Goal: Task Accomplishment & Management: Manage account settings

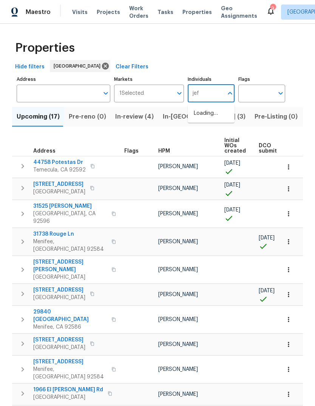
type input "[PERSON_NAME]"
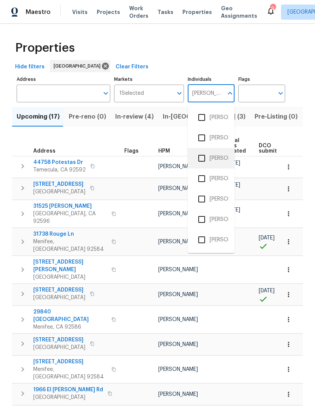
click at [223, 160] on li "[PERSON_NAME]" at bounding box center [211, 158] width 35 height 16
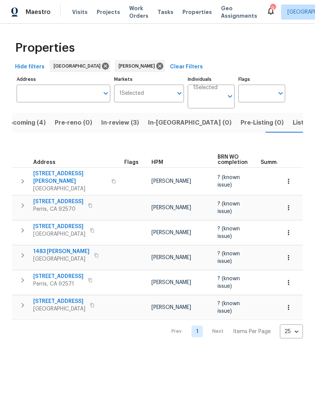
click at [79, 15] on span "Visits" at bounding box center [79, 12] width 15 height 8
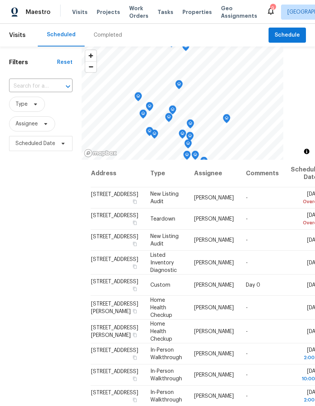
click at [114, 35] on div "Completed" at bounding box center [108, 35] width 28 height 8
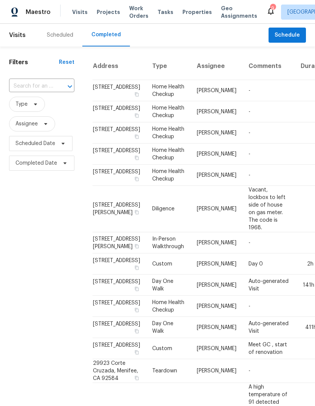
click at [68, 36] on div "Scheduled" at bounding box center [60, 35] width 26 height 8
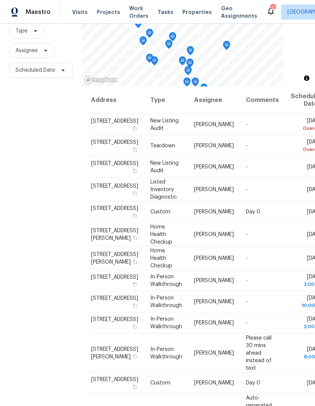
scroll to position [73, 0]
click at [0, 0] on icon at bounding box center [0, 0] width 0 height 0
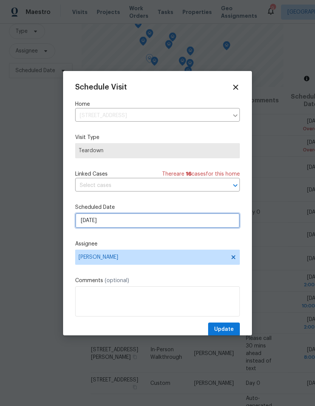
click at [131, 227] on input "[DATE]" at bounding box center [157, 220] width 165 height 15
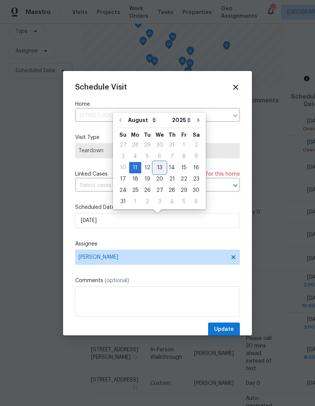
click at [158, 170] on div "13" at bounding box center [159, 167] width 12 height 11
type input "[DATE]"
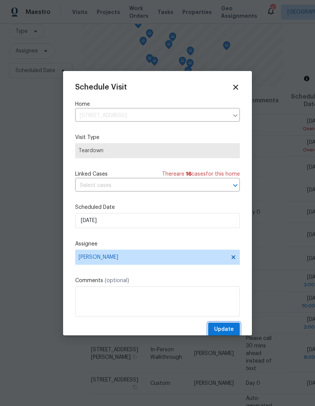
click at [234, 329] on button "Update" at bounding box center [224, 329] width 32 height 14
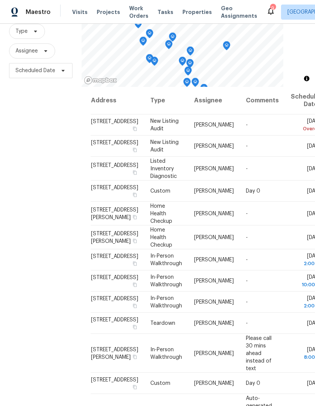
scroll to position [0, 0]
click at [160, 14] on span "Tasks" at bounding box center [165, 11] width 16 height 5
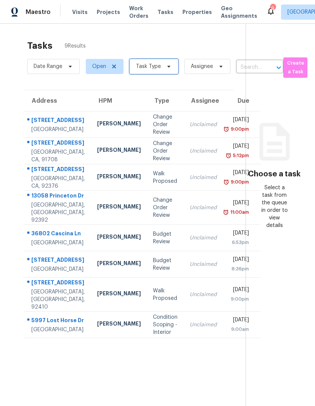
click at [162, 69] on span "Task Type" at bounding box center [153, 66] width 49 height 15
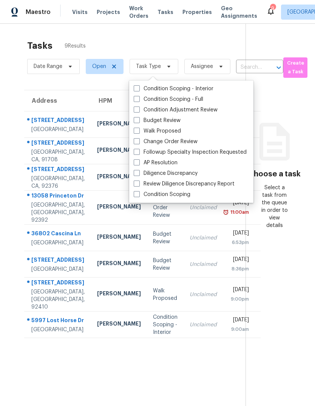
click at [170, 120] on label "Budget Review" at bounding box center [157, 121] width 47 height 8
click at [139, 120] on input "Budget Review" at bounding box center [136, 119] width 5 height 5
checkbox input "true"
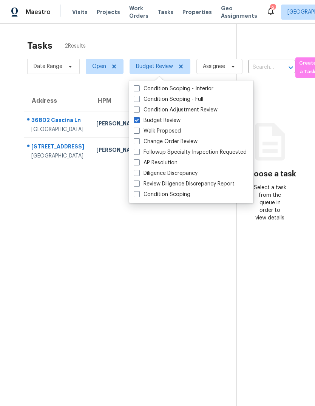
click at [75, 260] on section "Tasks 2 Results Date Range Open Budget Review Assignee ​ Create a Task Address …" at bounding box center [124, 233] width 224 height 394
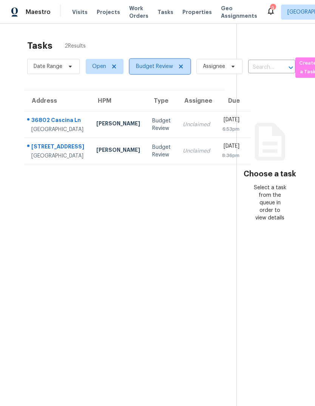
click at [182, 66] on icon at bounding box center [181, 66] width 6 height 6
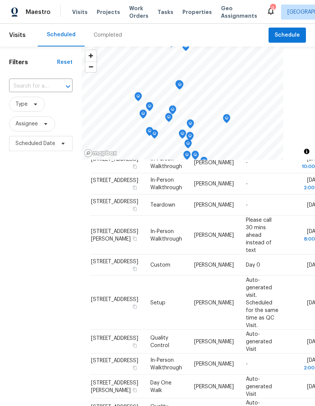
click at [111, 33] on div "Completed" at bounding box center [108, 35] width 28 height 8
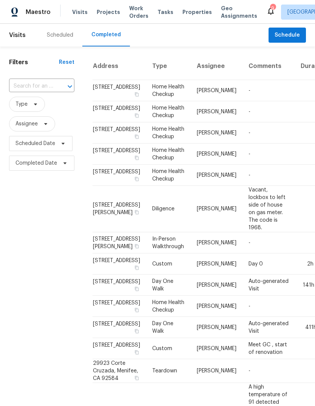
click at [68, 36] on div "Scheduled" at bounding box center [60, 35] width 26 height 8
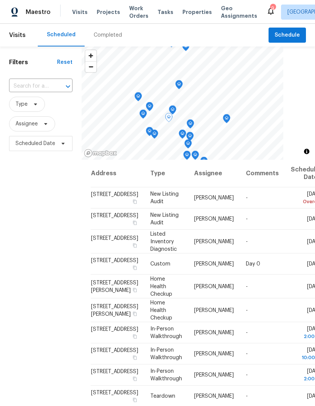
click at [0, 0] on icon at bounding box center [0, 0] width 0 height 0
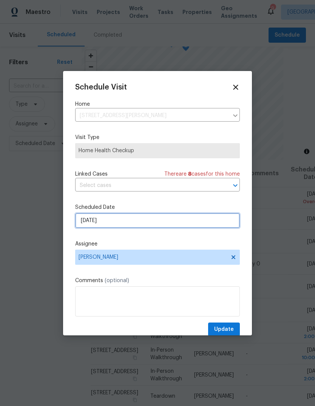
click at [131, 220] on input "8/12/2025" at bounding box center [157, 220] width 165 height 15
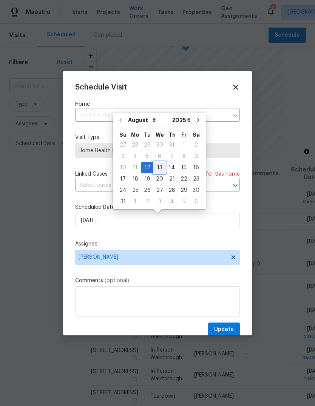
click at [159, 168] on div "13" at bounding box center [159, 167] width 12 height 11
type input "[DATE]"
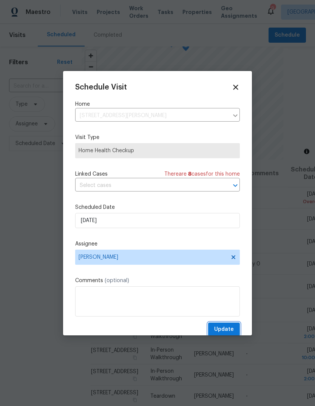
click at [231, 329] on span "Update" at bounding box center [224, 329] width 20 height 9
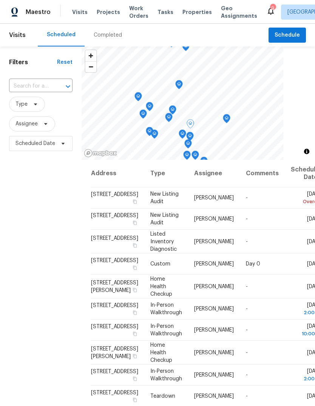
click at [0, 0] on icon at bounding box center [0, 0] width 0 height 0
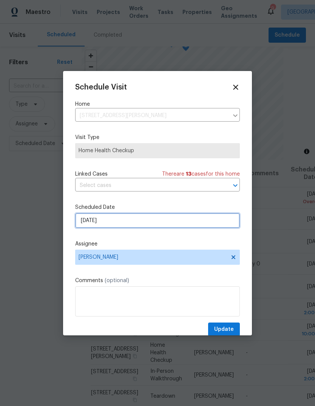
click at [141, 223] on input "8/12/2025" at bounding box center [157, 220] width 165 height 15
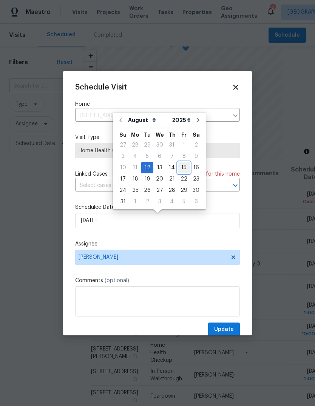
click at [182, 171] on div "15" at bounding box center [184, 167] width 12 height 11
type input "8/15/2025"
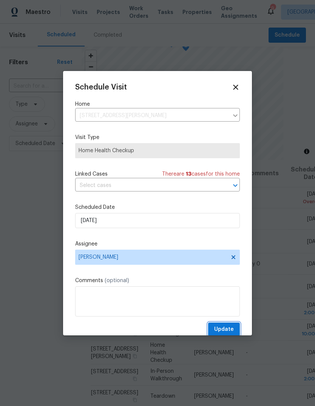
click at [234, 329] on button "Update" at bounding box center [224, 329] width 32 height 14
